Goal: Find specific fact: Find specific fact

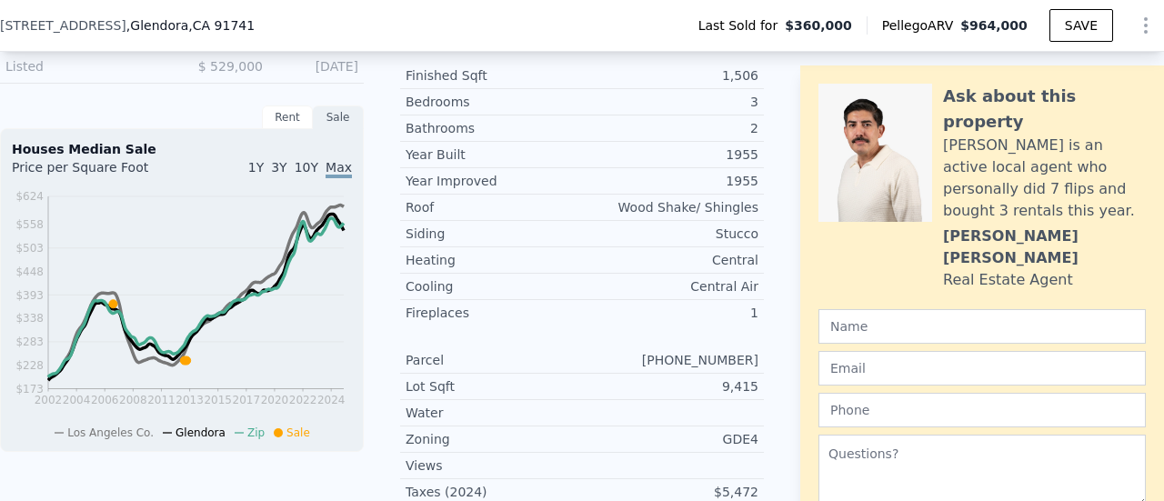
scroll to position [720, 0]
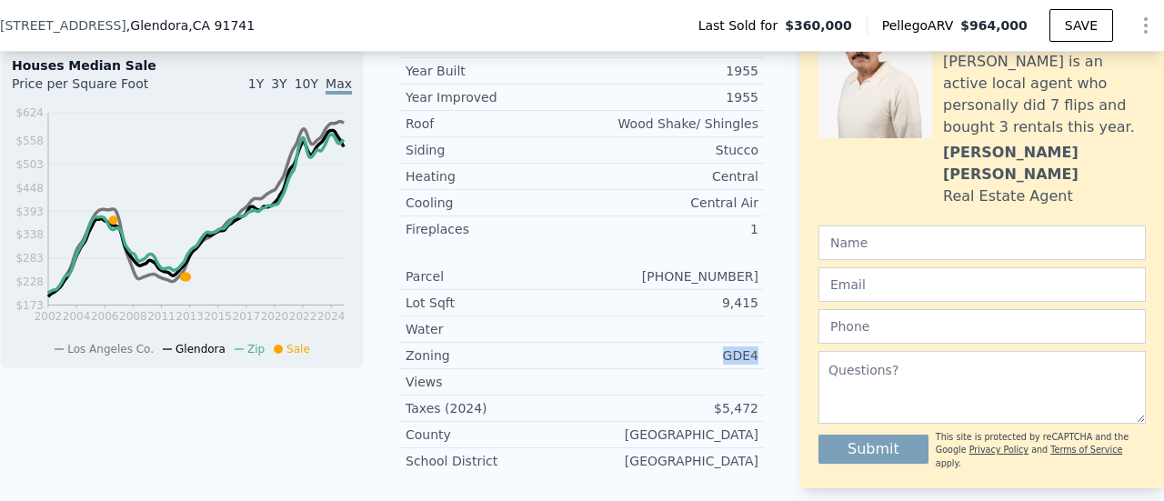
drag, startPoint x: 747, startPoint y: 366, endPoint x: 700, endPoint y: 363, distance: 47.4
click at [700, 363] on div "GDE4" at bounding box center [670, 355] width 176 height 18
copy div "GDE4"
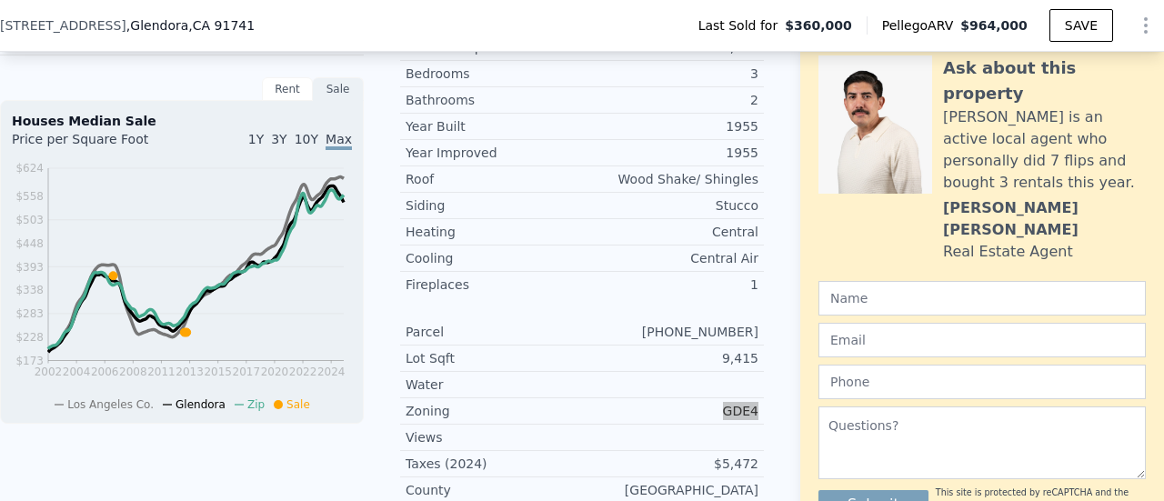
scroll to position [629, 0]
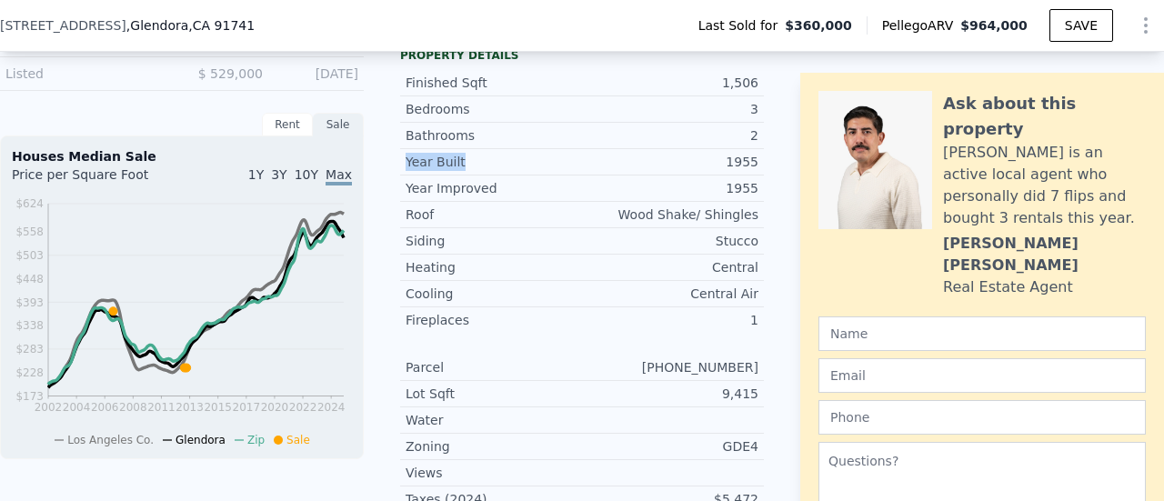
drag, startPoint x: 486, startPoint y: 180, endPoint x: 382, endPoint y: 175, distance: 104.7
click at [382, 175] on div "LISTING & SALE HISTORY Sold 1 $ 360,000 [DATE] Listed $ 355,000 [DATE] Listed 4…" at bounding box center [382, 230] width 764 height 698
